Goal: Information Seeking & Learning: Learn about a topic

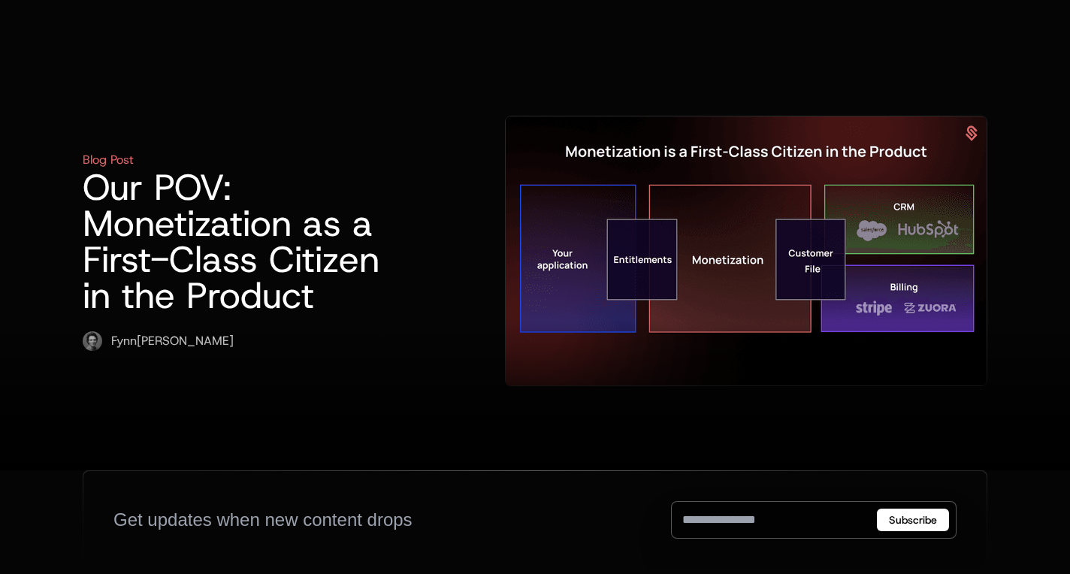
scroll to position [557, 0]
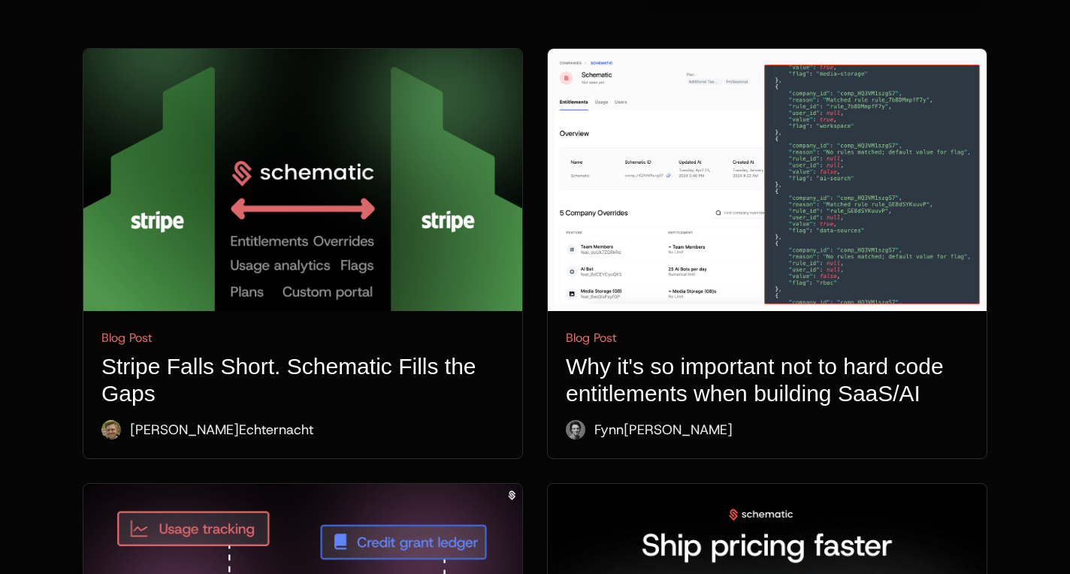
click at [216, 222] on img at bounding box center [302, 180] width 439 height 262
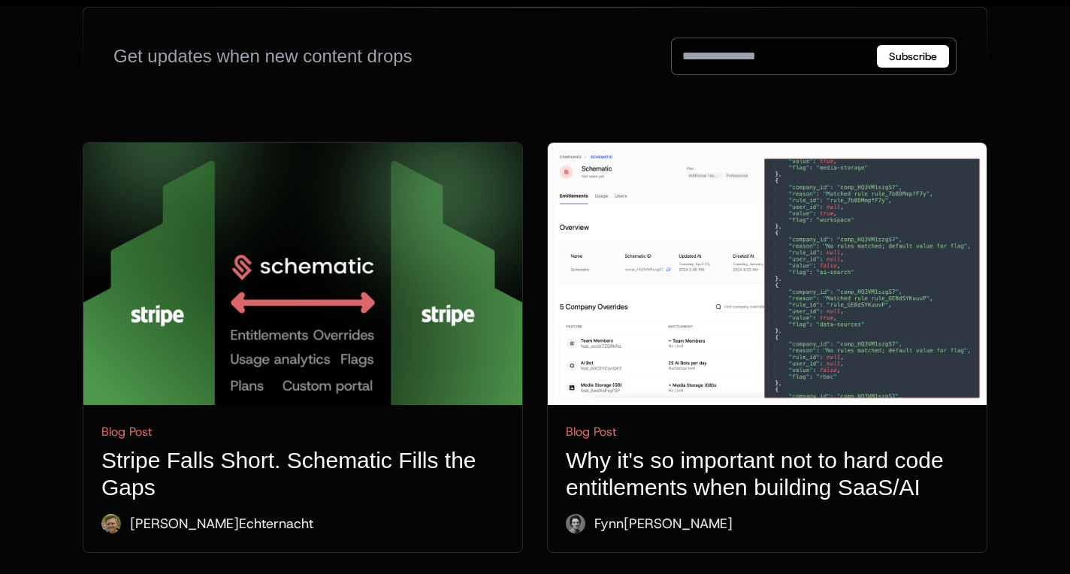
click at [260, 295] on img at bounding box center [302, 274] width 439 height 262
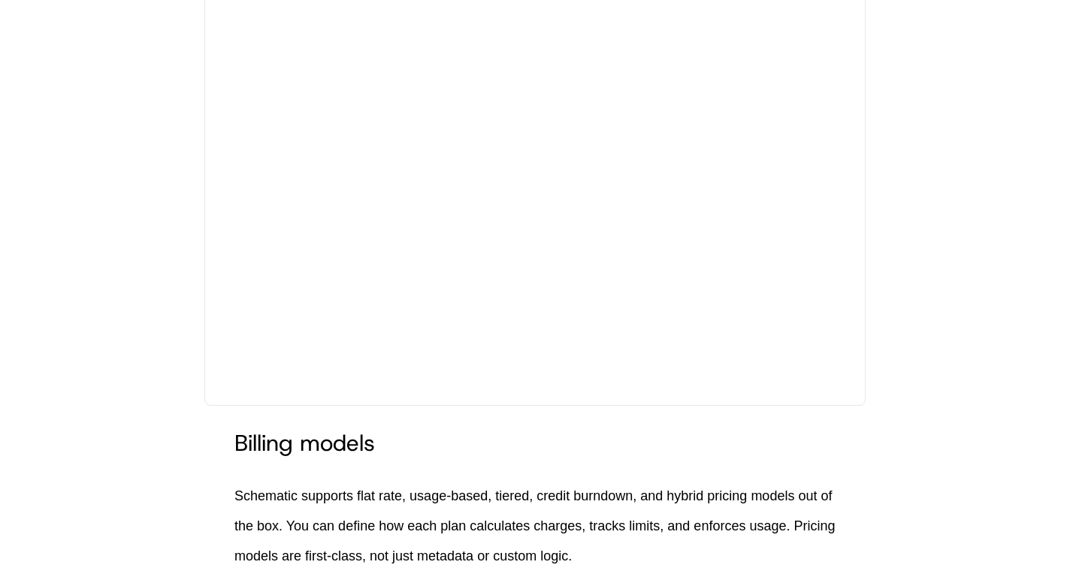
scroll to position [3869, 0]
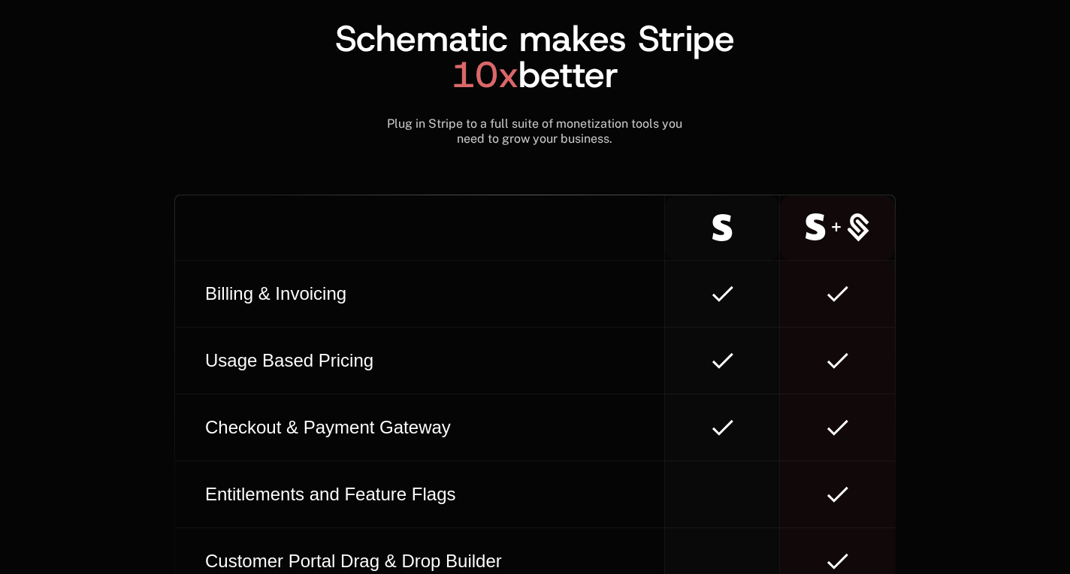
scroll to position [8358, 0]
drag, startPoint x: 454, startPoint y: 202, endPoint x: 500, endPoint y: 286, distance: 95.8
click at [499, 286] on table "Billing & Invoicing Usage Based Pricing Checkout & Payment Gateway Entitlements…" at bounding box center [535, 495] width 720 height 600
click at [307, 241] on th at bounding box center [419, 227] width 489 height 65
drag, startPoint x: 709, startPoint y: 228, endPoint x: 817, endPoint y: 234, distance: 108.3
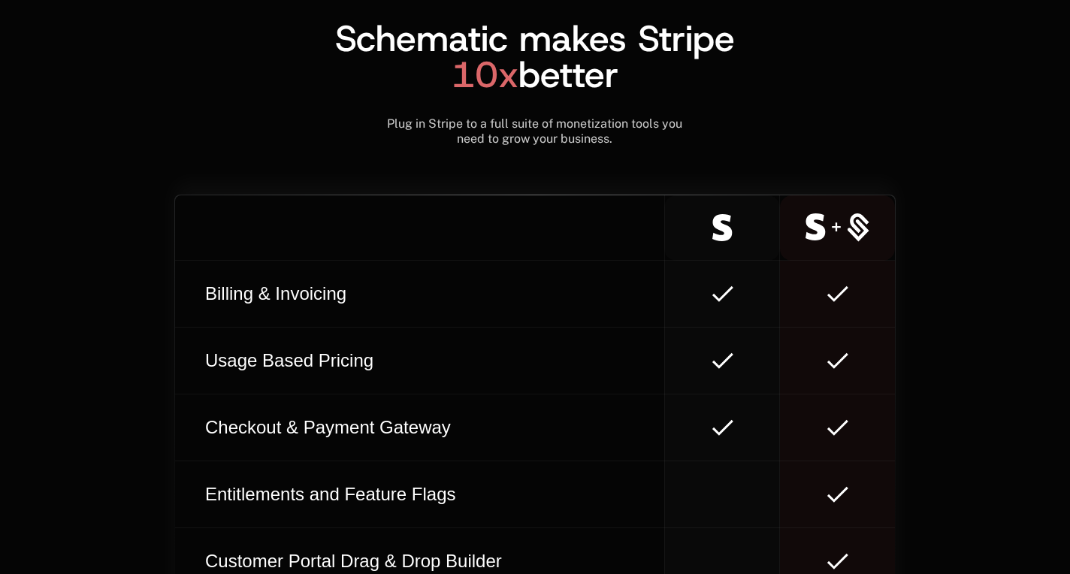
click at [817, 234] on tr at bounding box center [535, 227] width 720 height 65
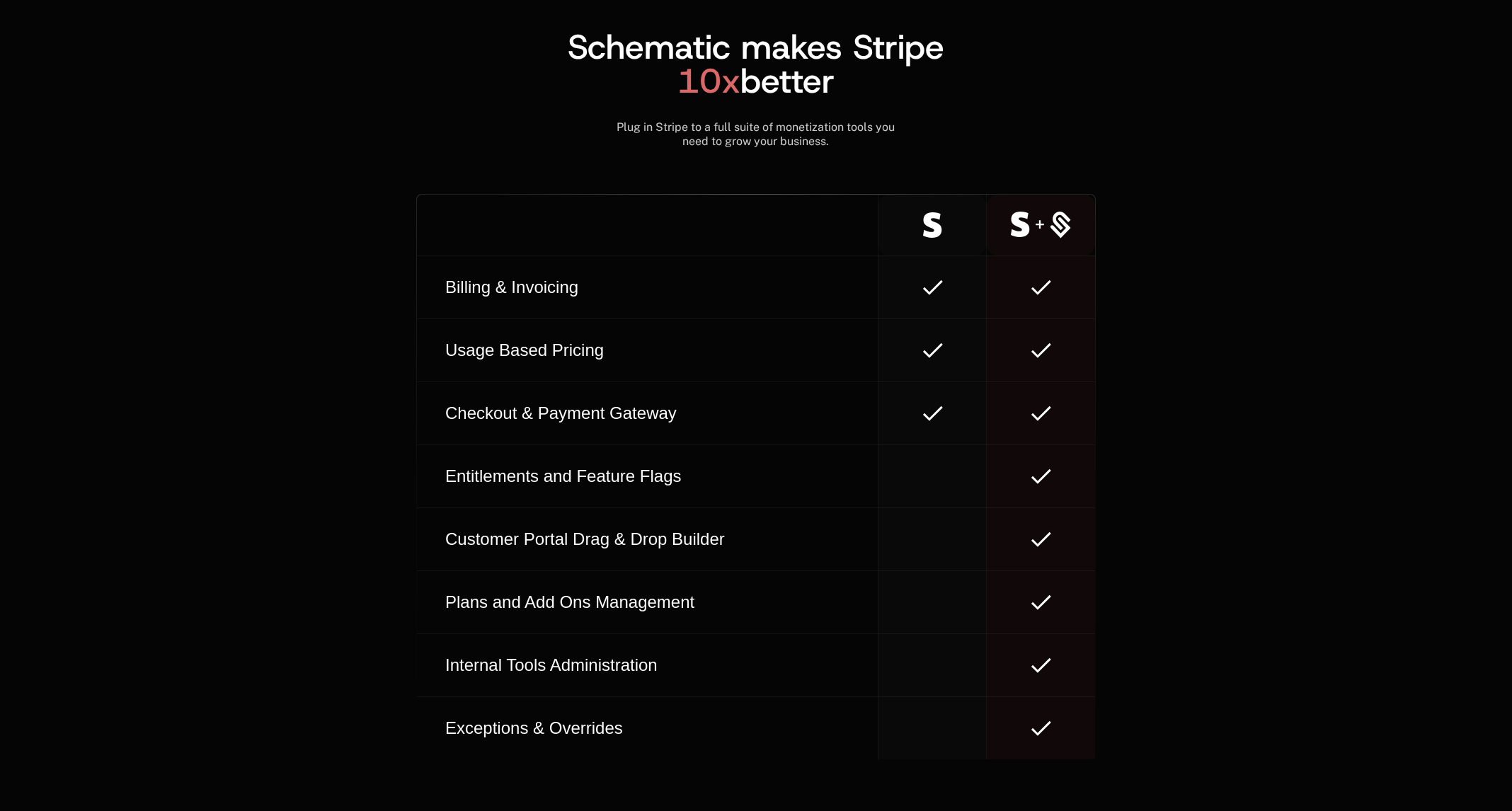
scroll to position [7972, 0]
